Goal: Answer question/provide support

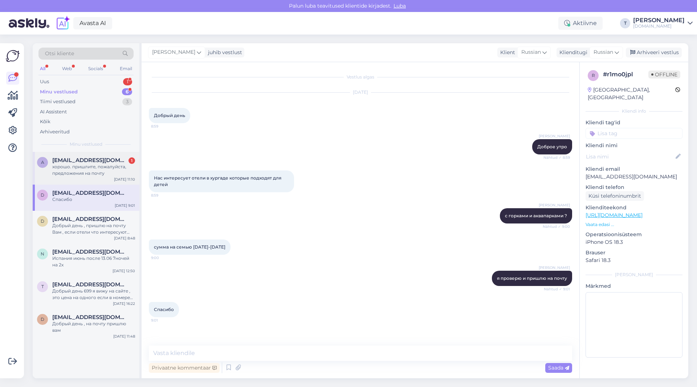
click at [85, 162] on span "[EMAIL_ADDRESS][DOMAIN_NAME]" at bounding box center [89, 160] width 75 height 7
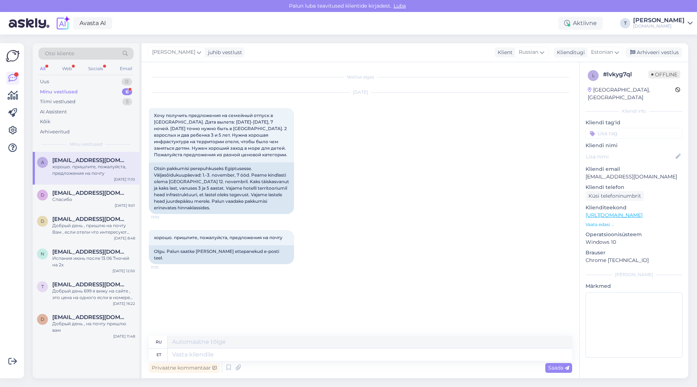
click at [91, 167] on div "хорошо. пришлите, пожалуйста, предложения на почту" at bounding box center [93, 169] width 83 height 13
click at [90, 199] on div "Спасибо" at bounding box center [93, 199] width 83 height 7
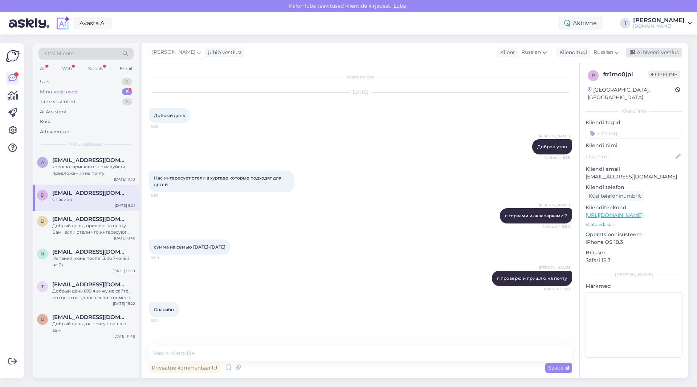
click at [661, 52] on div "Arhiveeri vestlus" at bounding box center [654, 53] width 56 height 10
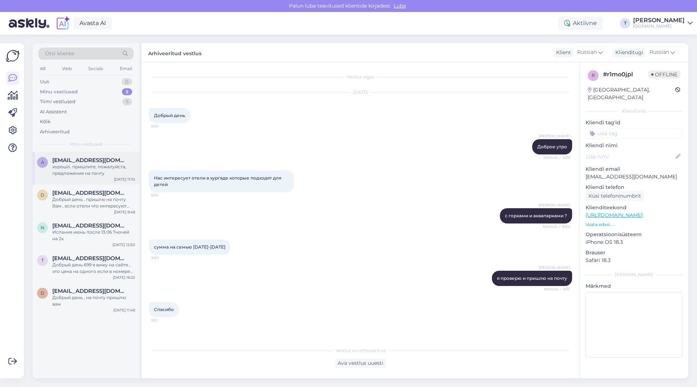
click at [69, 165] on div "хорошо. пришлите, пожалуйста, предложения на почту" at bounding box center [93, 169] width 83 height 13
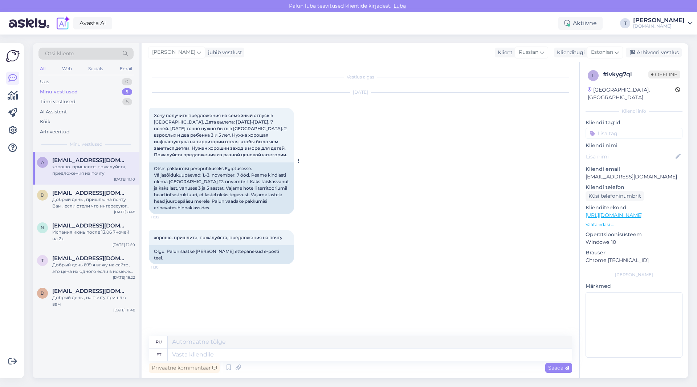
click at [206, 155] on div "Хочу получить предложения на семейный отпуск в [GEOGRAPHIC_DATA]. Дата вылета: …" at bounding box center [221, 135] width 145 height 54
click at [597, 49] on span "Estonian" at bounding box center [602, 52] width 22 height 8
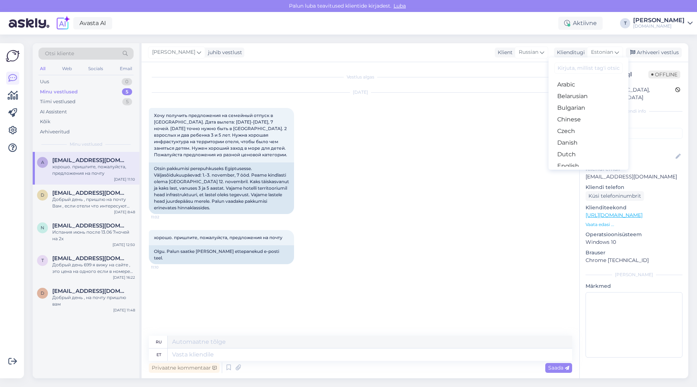
click at [570, 369] on link "Russian" at bounding box center [588, 375] width 80 height 12
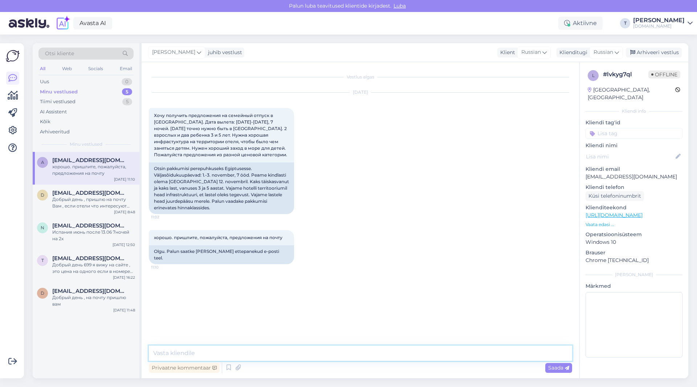
click at [301, 355] on textarea at bounding box center [360, 352] width 423 height 15
click at [149, 354] on textarea "Да пришлю на почту" at bounding box center [360, 352] width 423 height 15
type textarea "Добрый день , Да пришлю на почту"
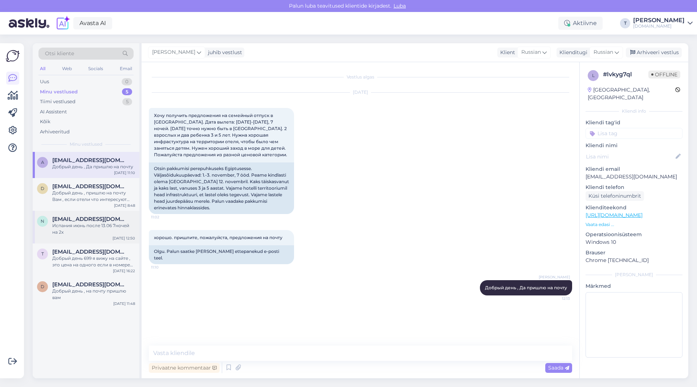
click at [79, 228] on div "Испания июнь после 13.06 7ночей на 2х" at bounding box center [93, 228] width 83 height 13
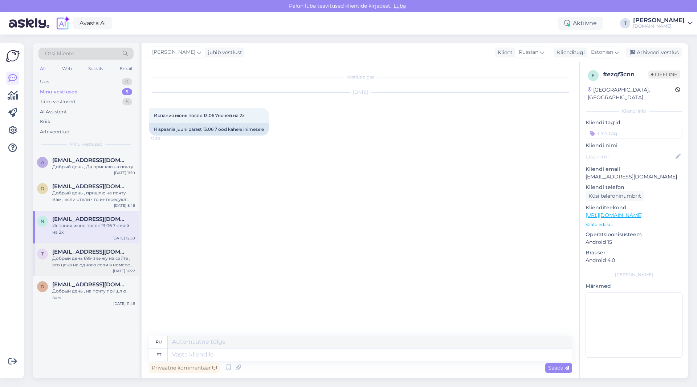
click at [91, 258] on div "Добрый день 699 я вижу на сайте , это цена на одного если в номере вдвоем" at bounding box center [93, 261] width 83 height 13
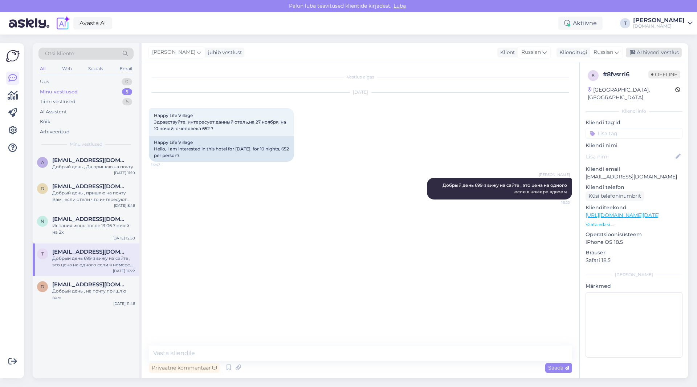
click at [643, 50] on div "Arhiveeri vestlus" at bounding box center [654, 53] width 56 height 10
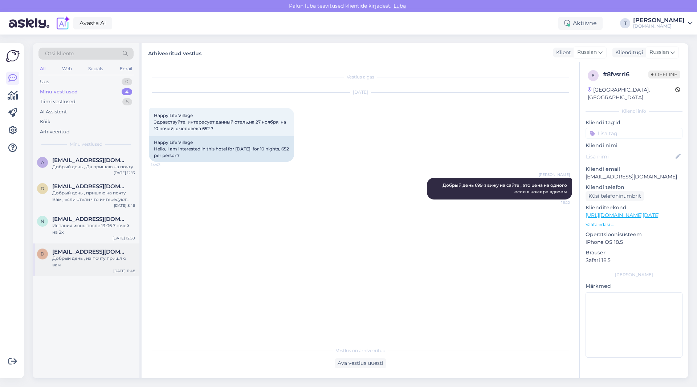
click at [65, 263] on div "Добрый день , на почту пришлю вам" at bounding box center [93, 261] width 83 height 13
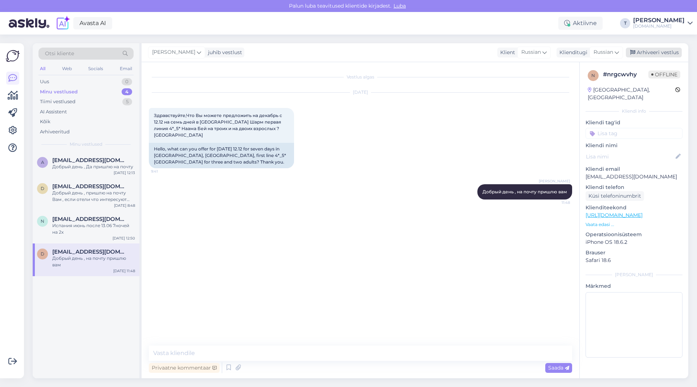
click at [651, 50] on div "Arhiveeri vestlus" at bounding box center [654, 53] width 56 height 10
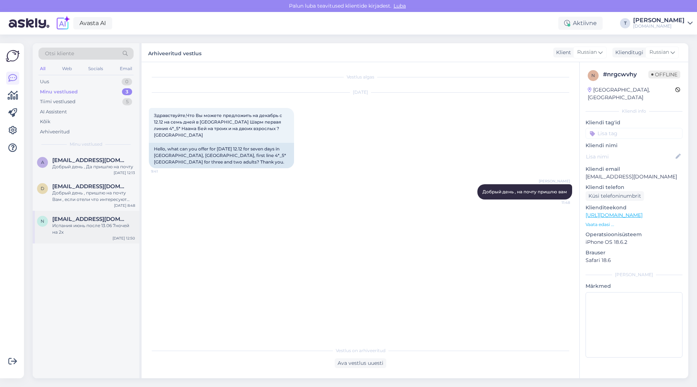
click at [91, 220] on span "[EMAIL_ADDRESS][DOMAIN_NAME]" at bounding box center [89, 219] width 75 height 7
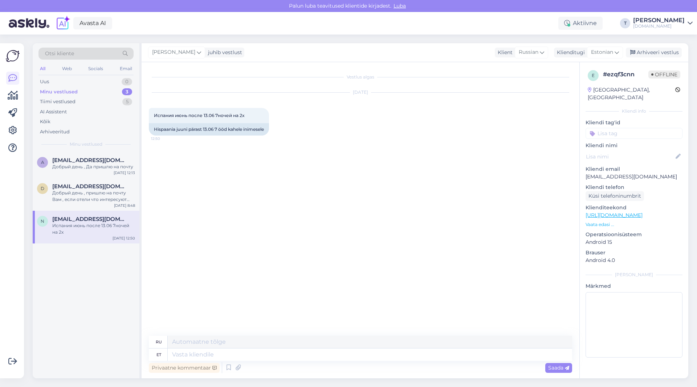
click at [618, 173] on p "[EMAIL_ADDRESS][DOMAIN_NAME]" at bounding box center [633, 177] width 97 height 8
copy p "[EMAIL_ADDRESS][DOMAIN_NAME]"
drag, startPoint x: 254, startPoint y: 114, endPoint x: 145, endPoint y: 116, distance: 108.9
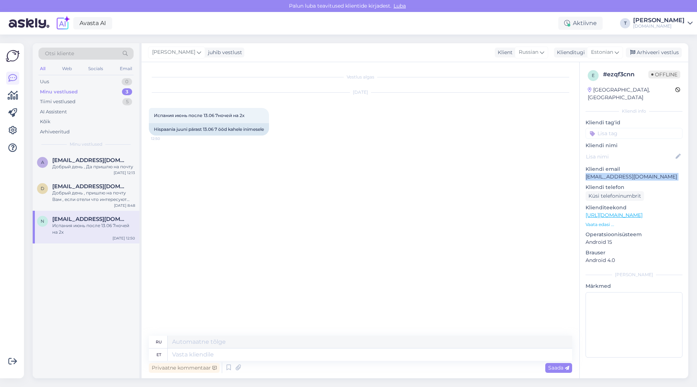
click at [142, 115] on div "Vestlus algas [DATE] [GEOGRAPHIC_DATA] июнь после 13.06 7ночей на 2х 12:50 Hisp…" at bounding box center [361, 220] width 438 height 316
copy span "Испания июнь после 13.06 7ночей на 2х"
